Goal: Find specific page/section: Find specific page/section

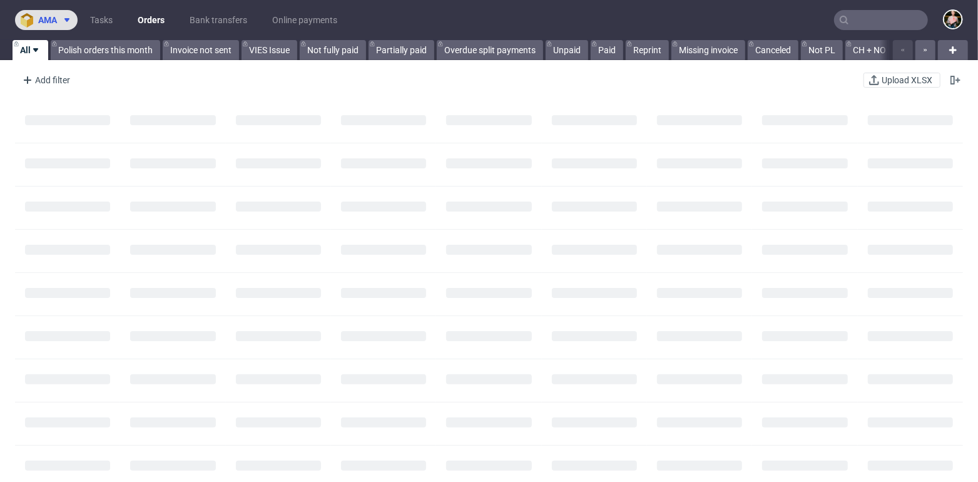
click at [56, 24] on span "ama" at bounding box center [47, 20] width 19 height 9
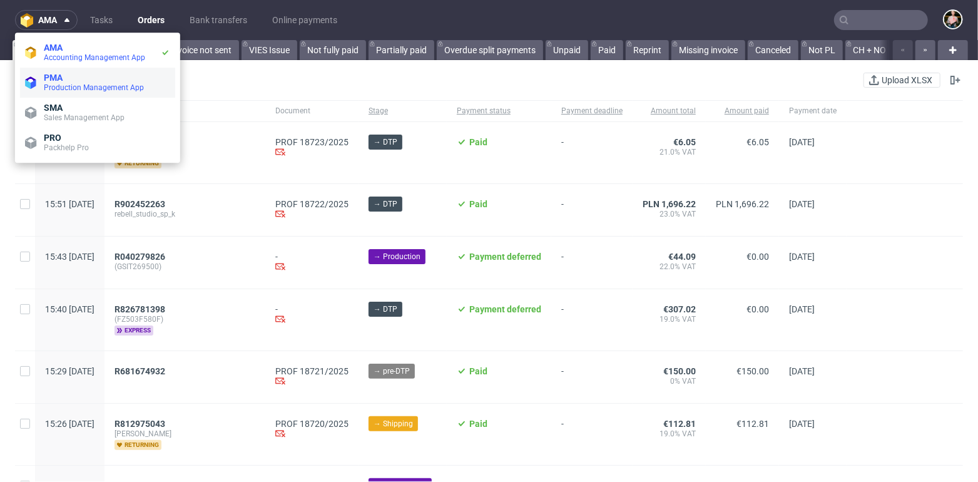
click at [73, 84] on span "Production Management App" at bounding box center [94, 87] width 100 height 9
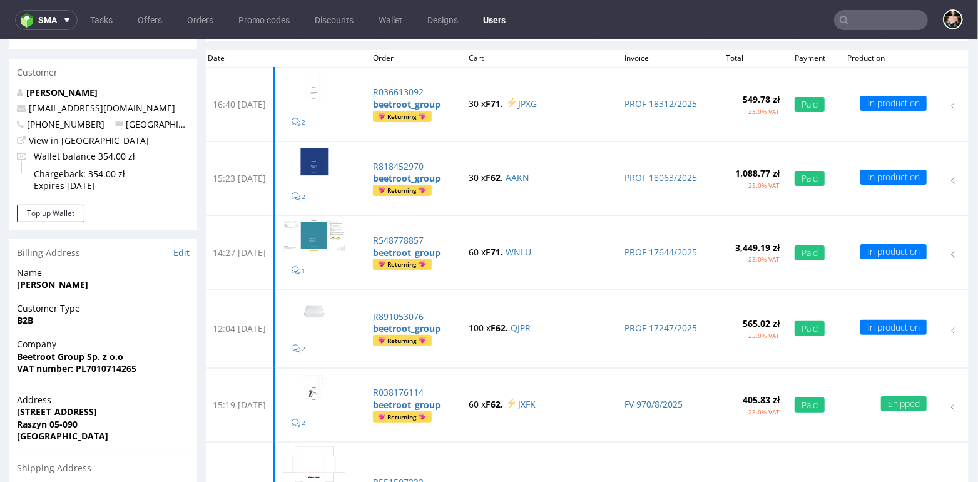
scroll to position [104, 0]
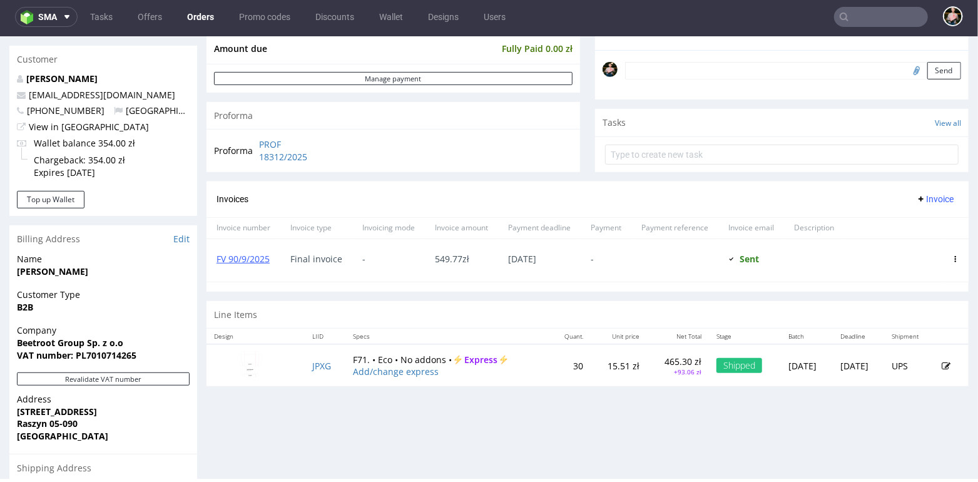
scroll to position [372, 0]
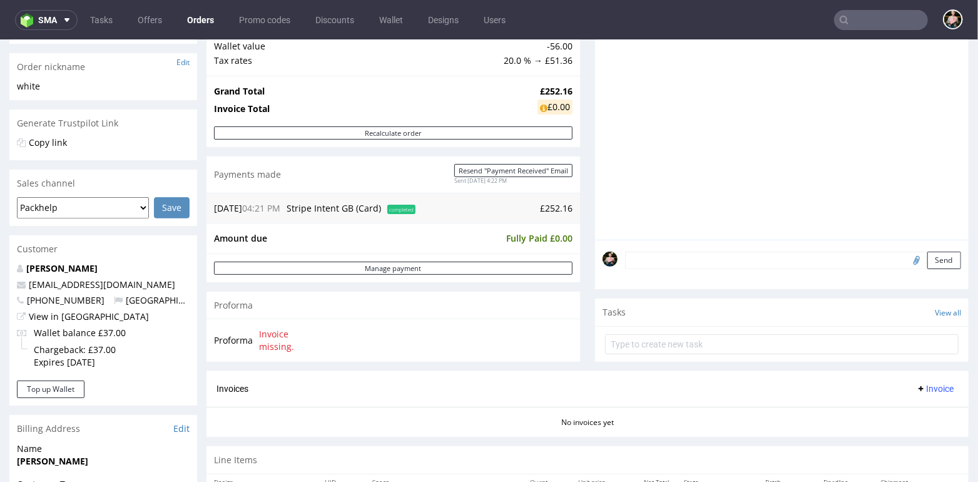
scroll to position [266, 0]
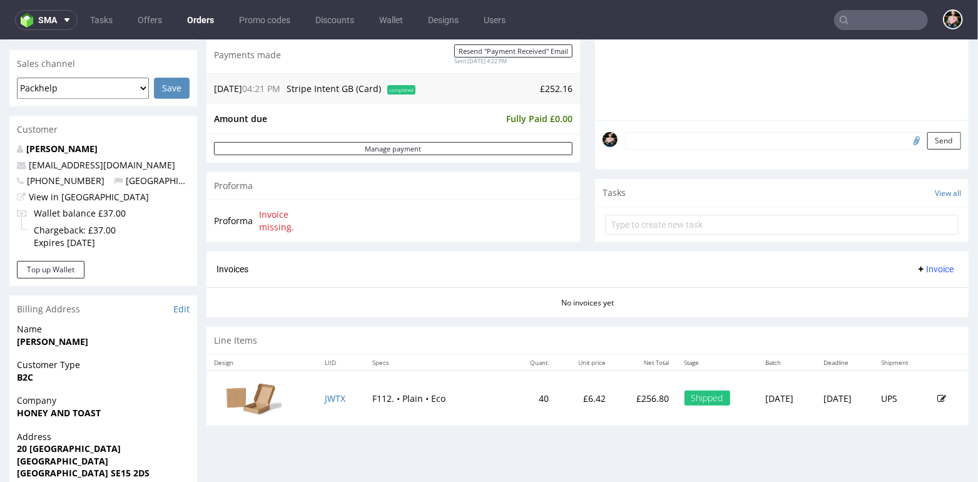
scroll to position [309, 0]
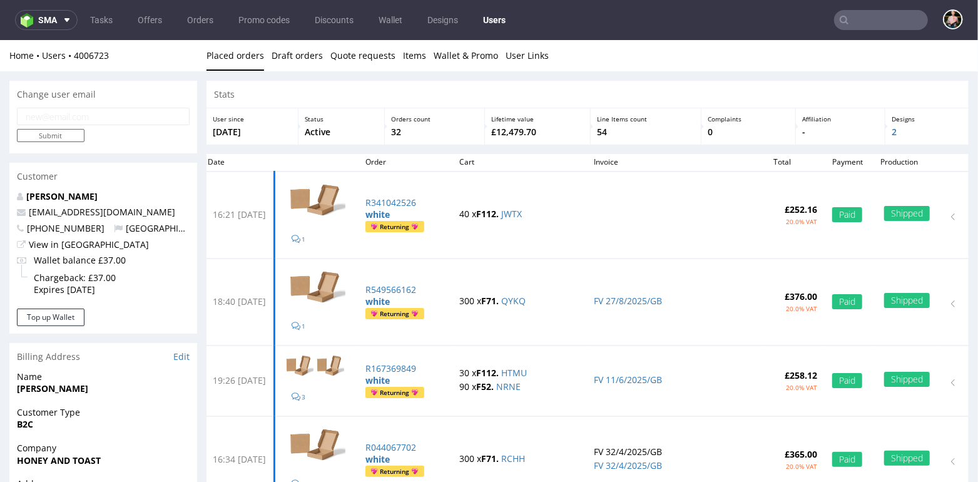
scroll to position [34, 0]
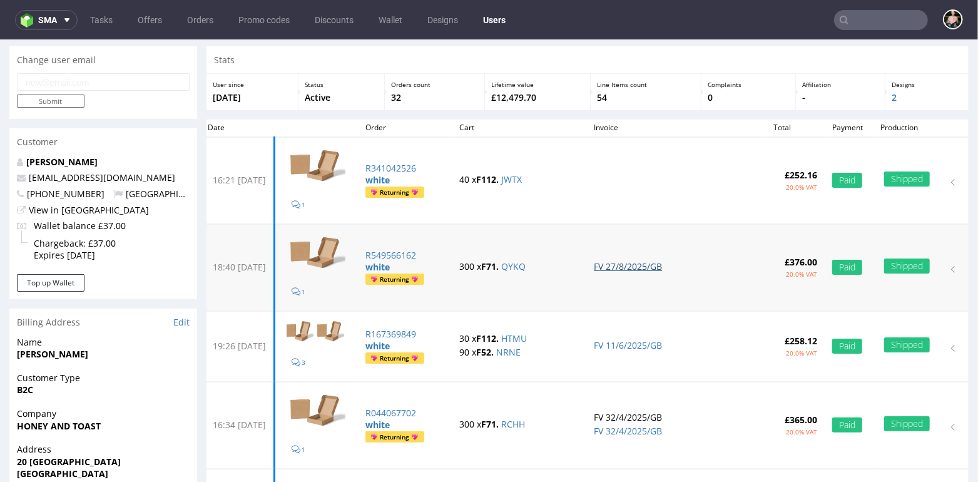
click at [653, 261] on link "FV 27/8/2025/GB" at bounding box center [628, 266] width 68 height 12
